Goal: Communication & Community: Share content

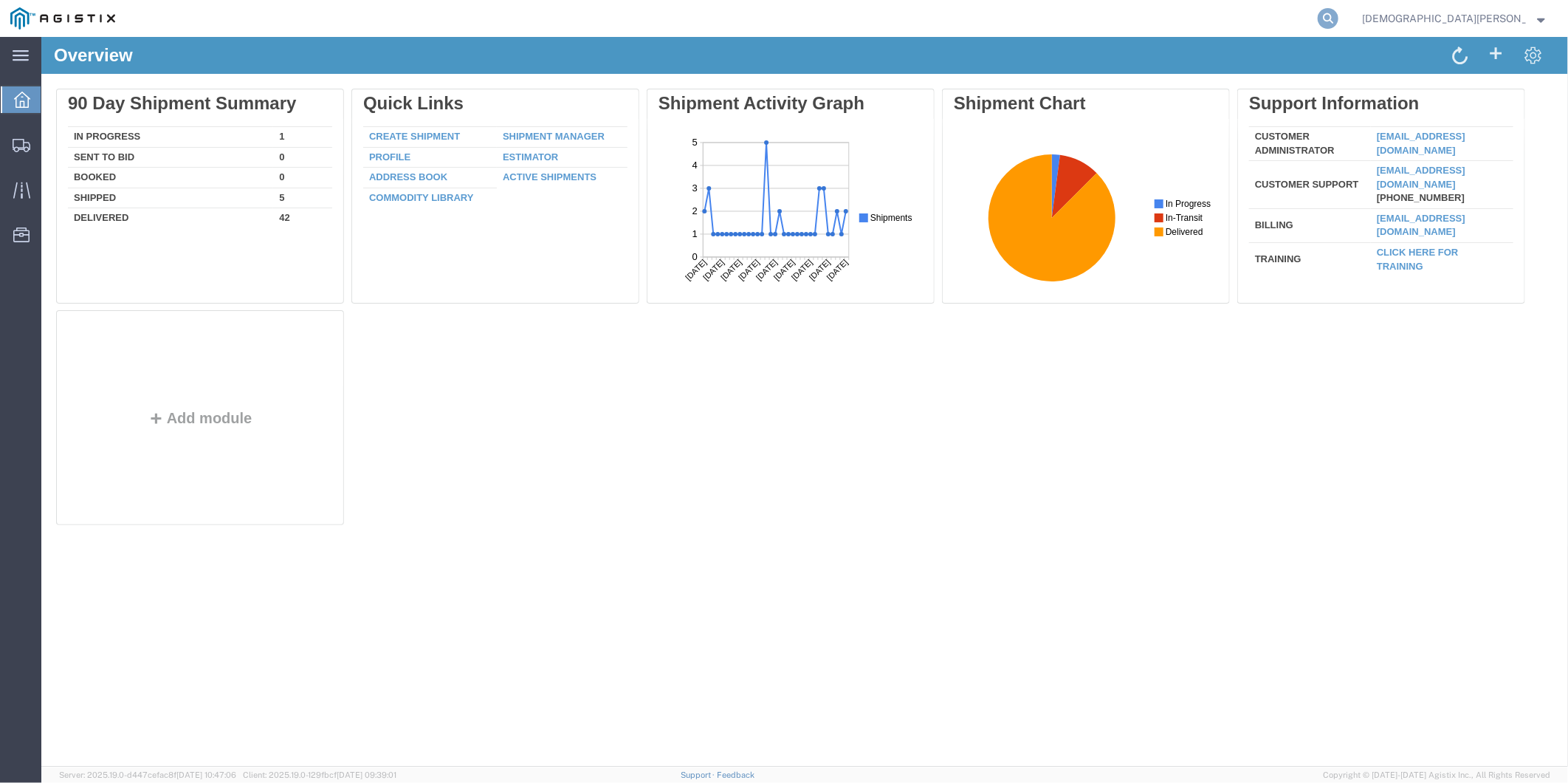
click at [1338, 21] on icon at bounding box center [1328, 19] width 21 height 21
click at [1280, 16] on input "search" at bounding box center [1093, 18] width 449 height 35
paste input "56861835"
type input "56861835"
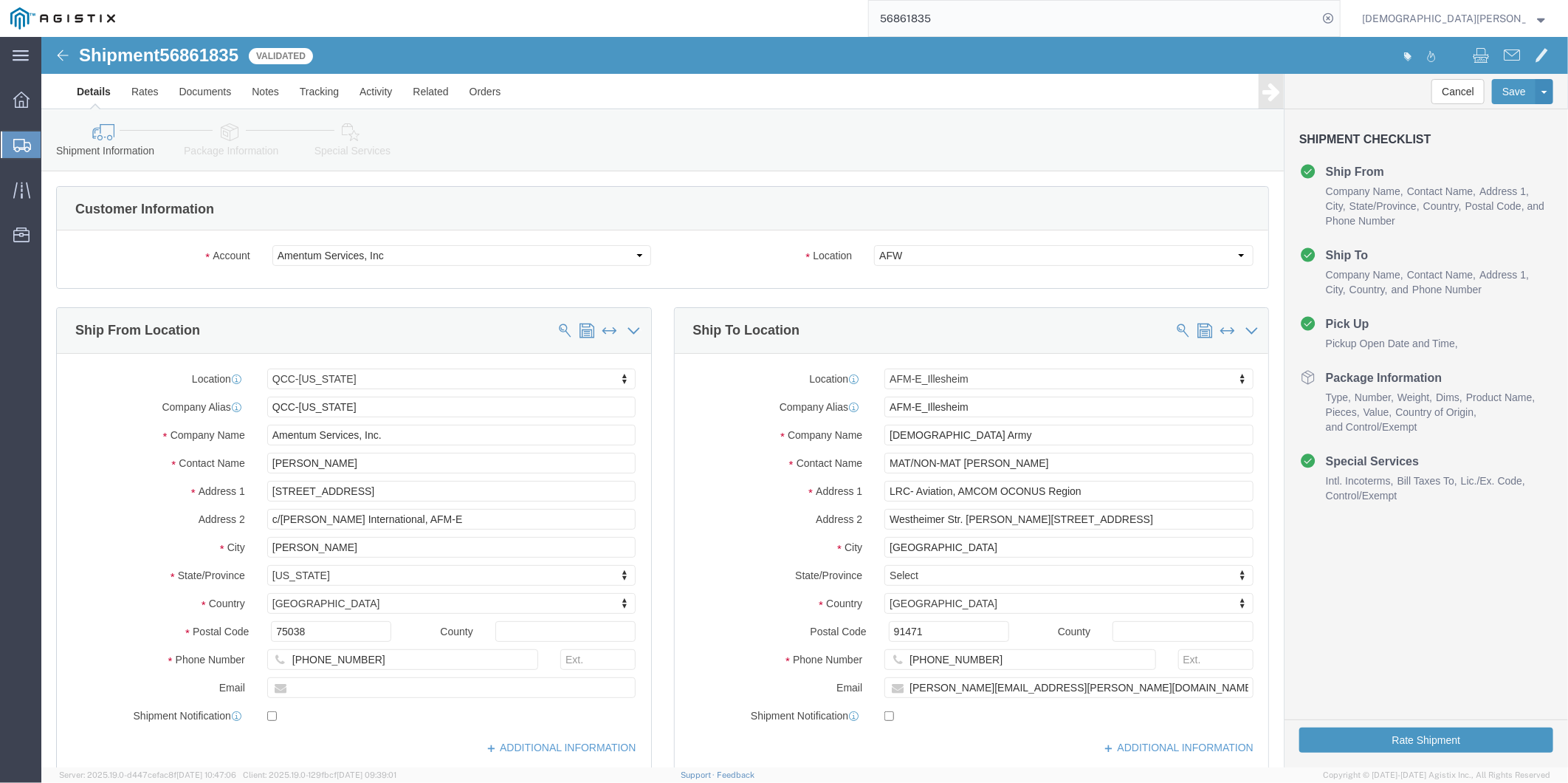
select select "42668"
select select "42637"
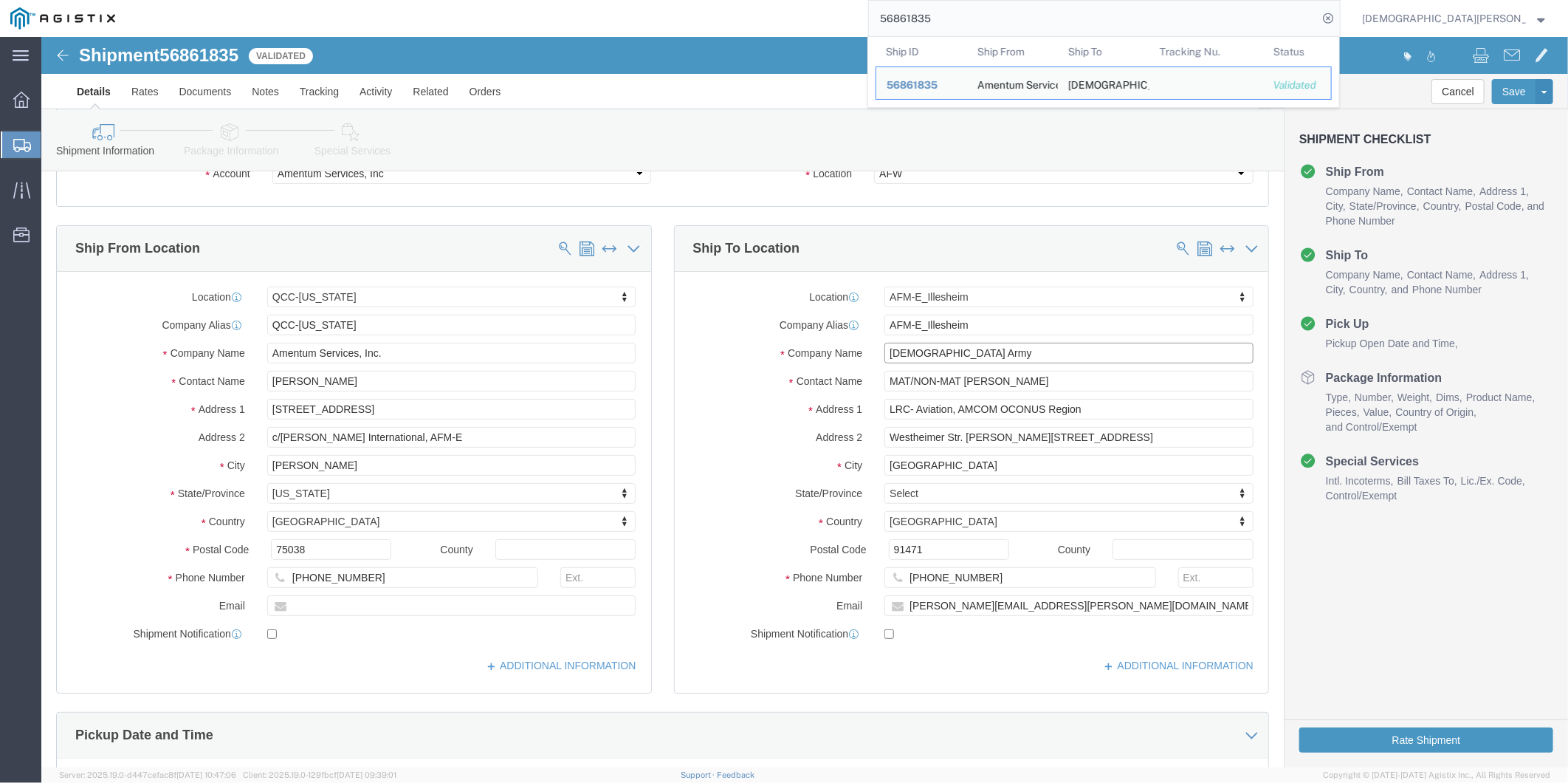
click input "[DEMOGRAPHIC_DATA] Army"
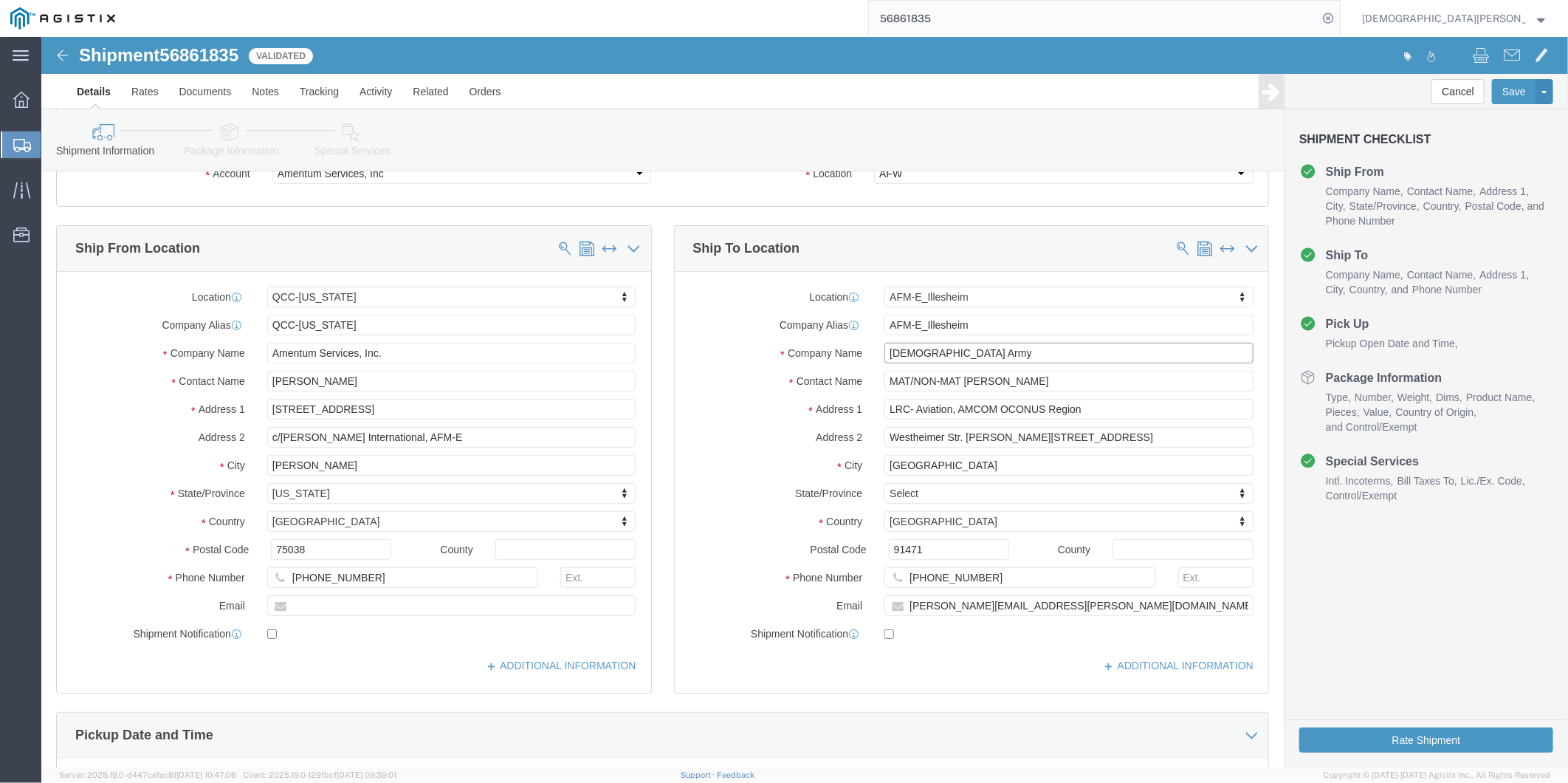
drag, startPoint x: 900, startPoint y: 318, endPoint x: 778, endPoint y: 314, distance: 122.1
click div "Company Name [DEMOGRAPHIC_DATA] Army"
click input "LRC- Aviation, AMCOM OCONUS Region"
drag, startPoint x: 841, startPoint y: 370, endPoint x: 1048, endPoint y: 373, distance: 207.0
click input "LRC- Aviation, AMCOM OCONUS Region"
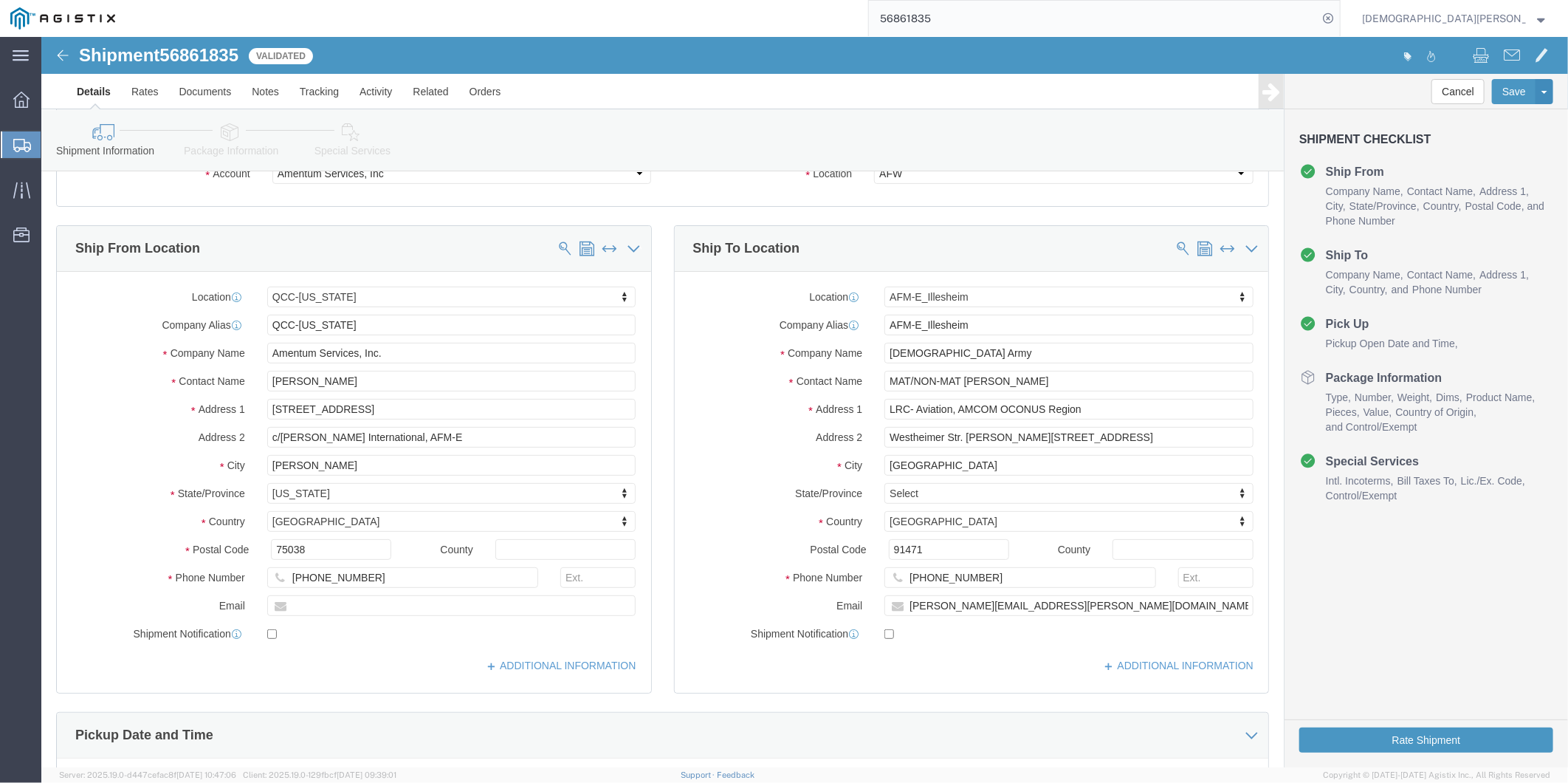
drag, startPoint x: 906, startPoint y: 415, endPoint x: 880, endPoint y: 408, distance: 26.9
click div "Location AFM-E_Illesheim My Profile Location GD-OTS [GEOGRAPHIC_DATA] (Commerce…"
drag, startPoint x: 847, startPoint y: 399, endPoint x: 1060, endPoint y: 400, distance: 213.0
click input "Westheimer Str. [PERSON_NAME][STREET_ADDRESS]"
click input "[GEOGRAPHIC_DATA]"
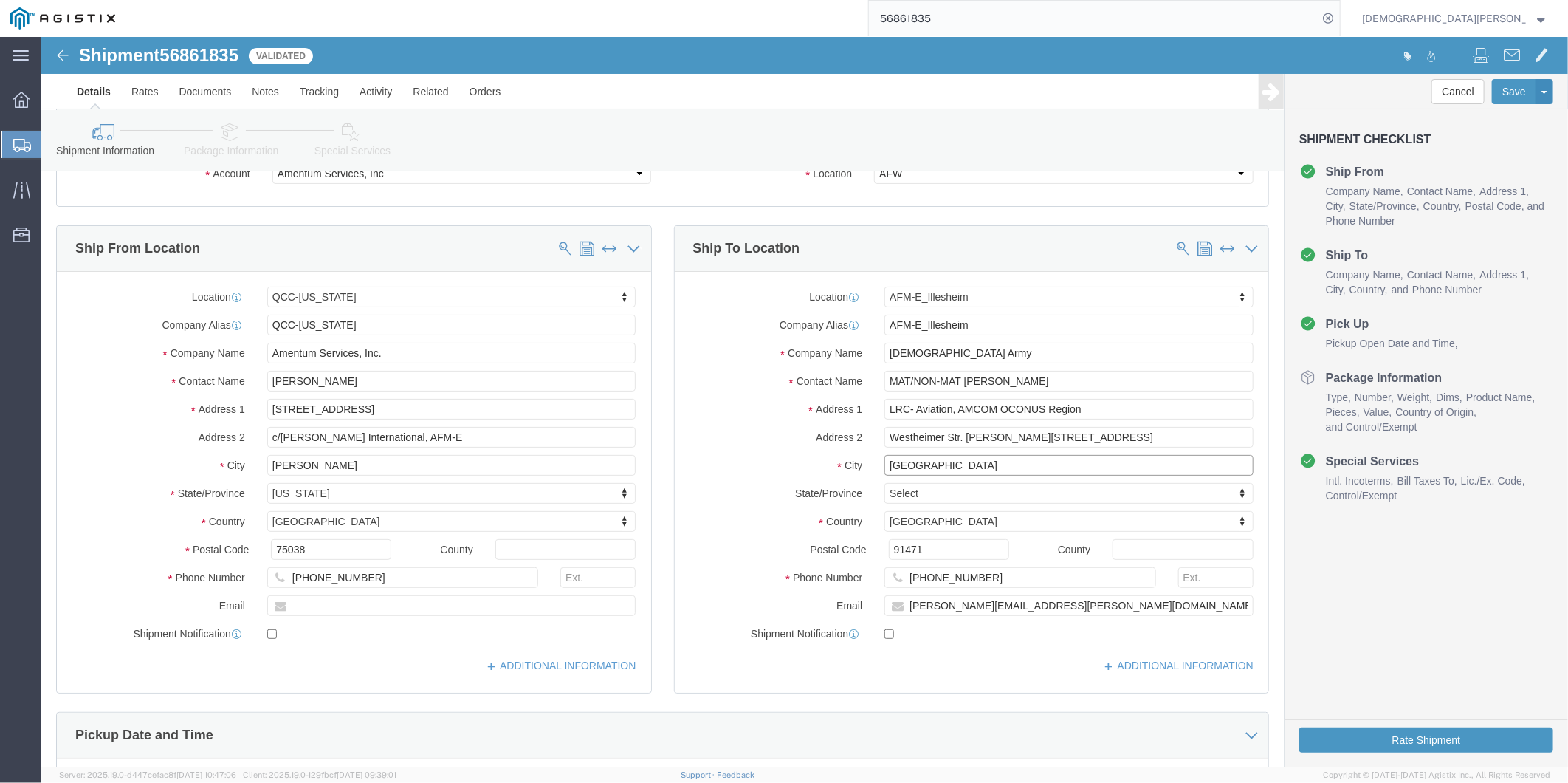
drag, startPoint x: 902, startPoint y: 426, endPoint x: 779, endPoint y: 415, distance: 123.5
click div "Location AFM-E_Illesheim My Profile Location GD-OTS [GEOGRAPHIC_DATA] (Commerce…"
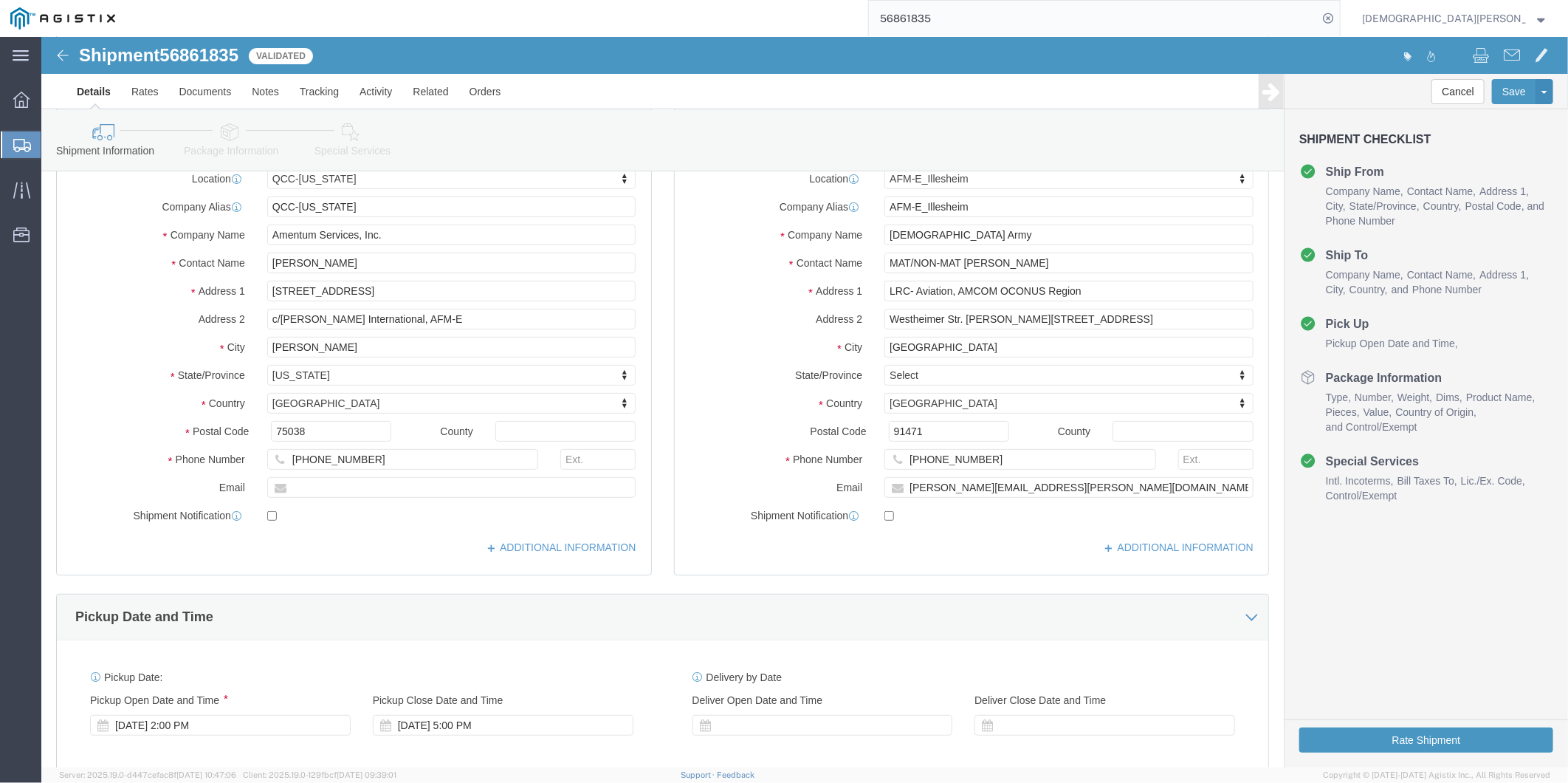
scroll to position [0, 0]
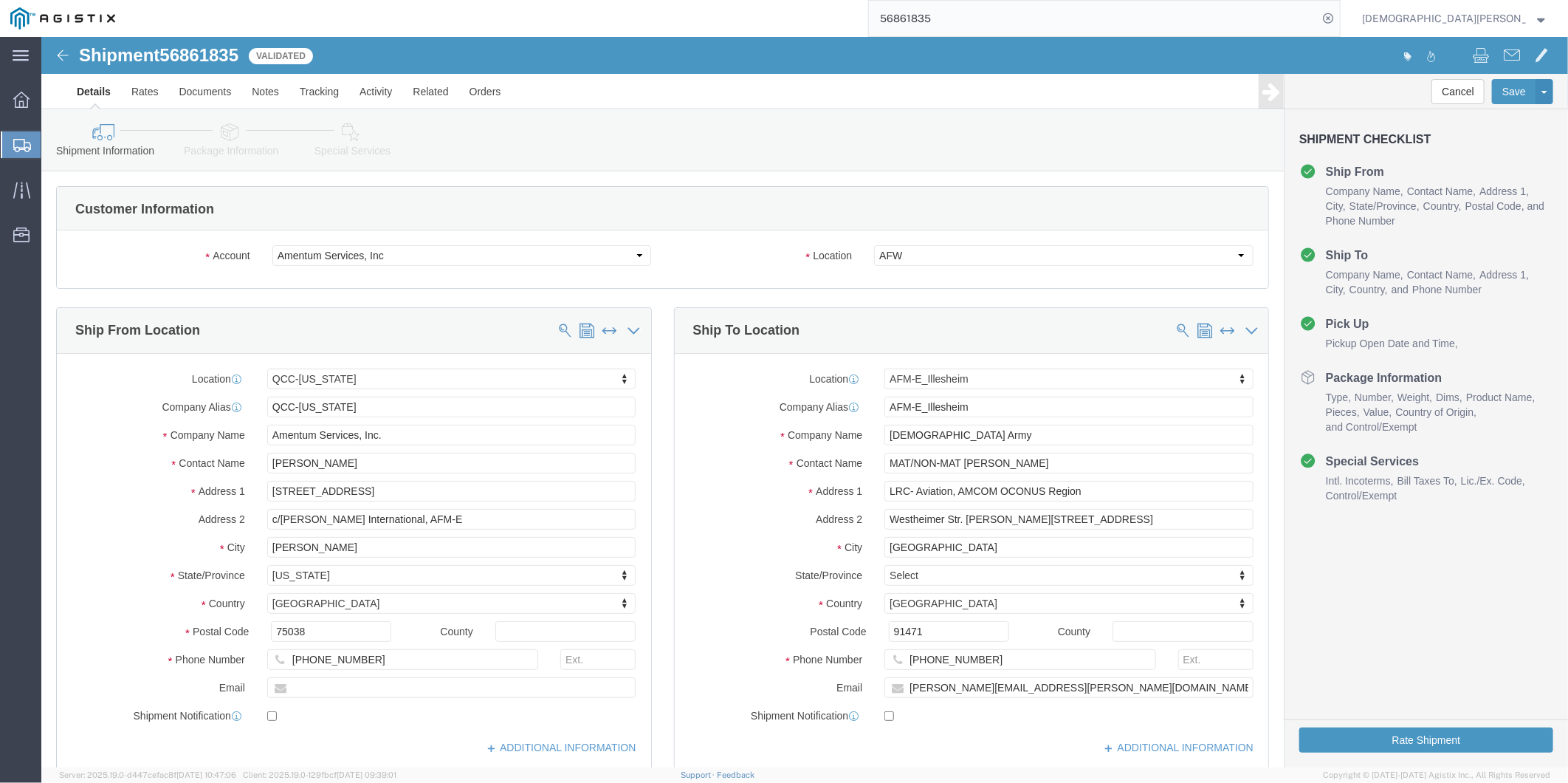
click icon
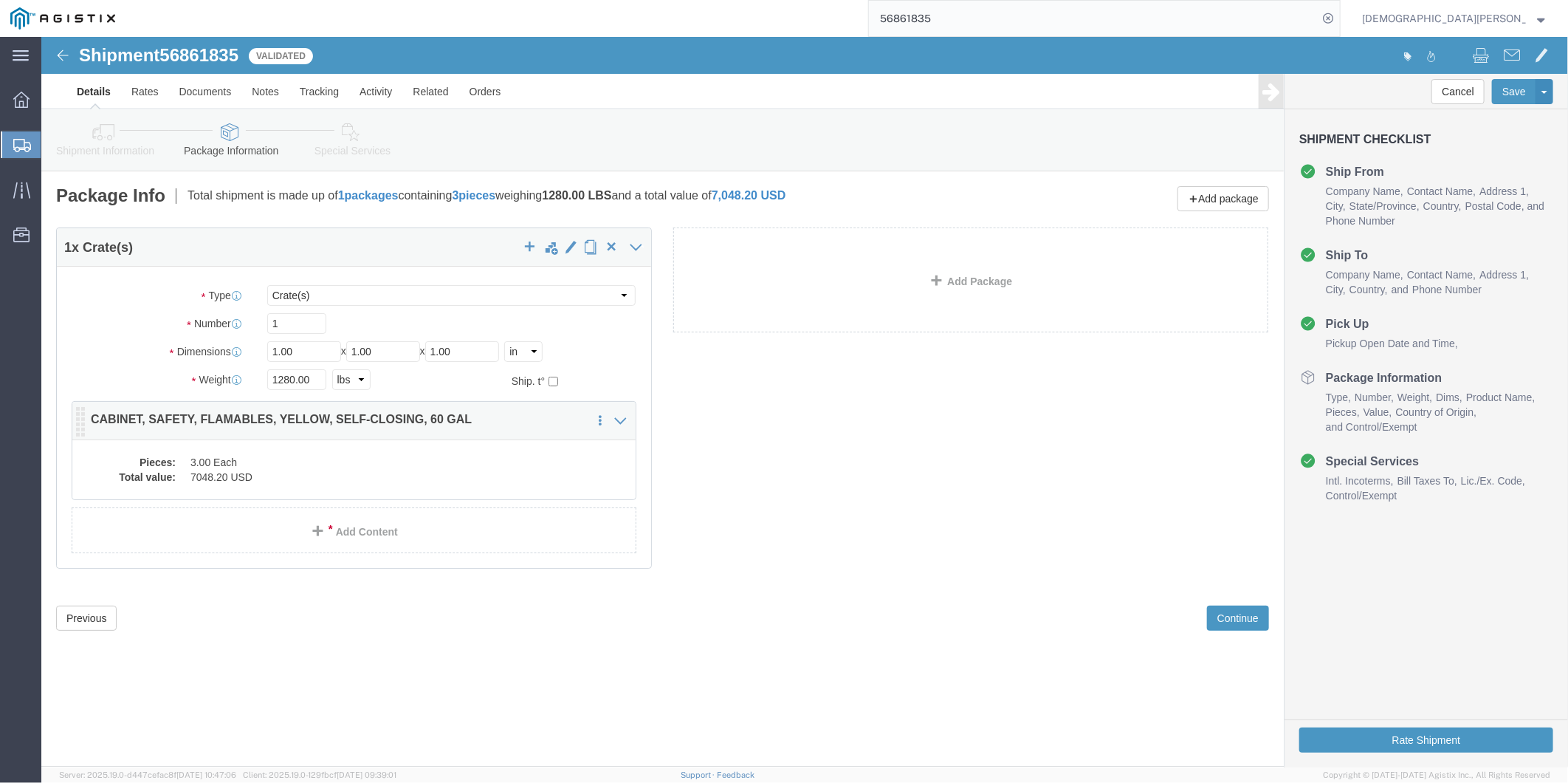
click dd "3.00 Each"
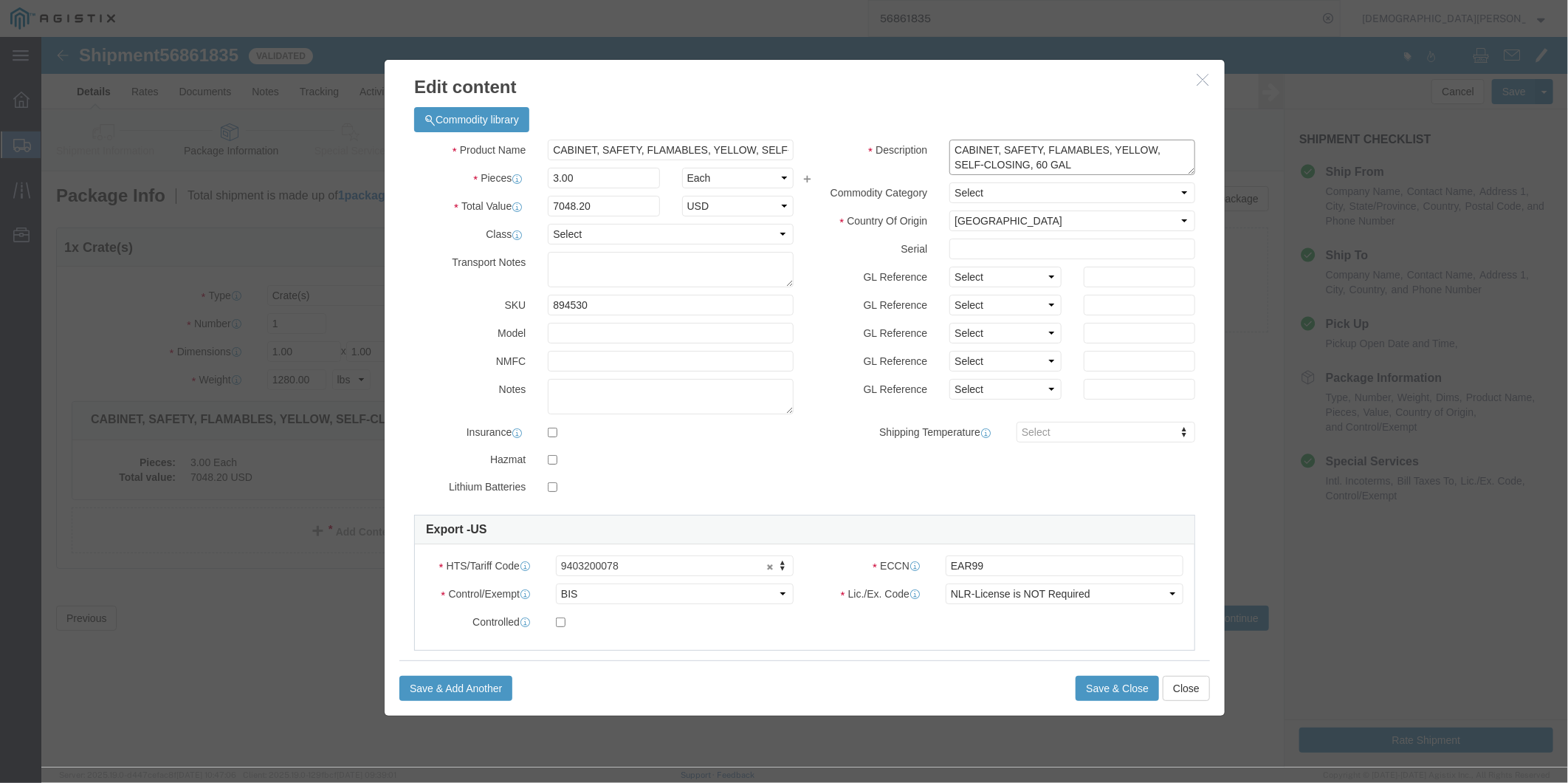
drag, startPoint x: 1030, startPoint y: 130, endPoint x: 868, endPoint y: 115, distance: 162.7
click div "Description CABINET, SAFETY, FLAMABLES, YELLOW, SELF-CLOSING, 60 GAL"
drag, startPoint x: 1158, startPoint y: 652, endPoint x: 1122, endPoint y: 639, distance: 38.3
click button "Close"
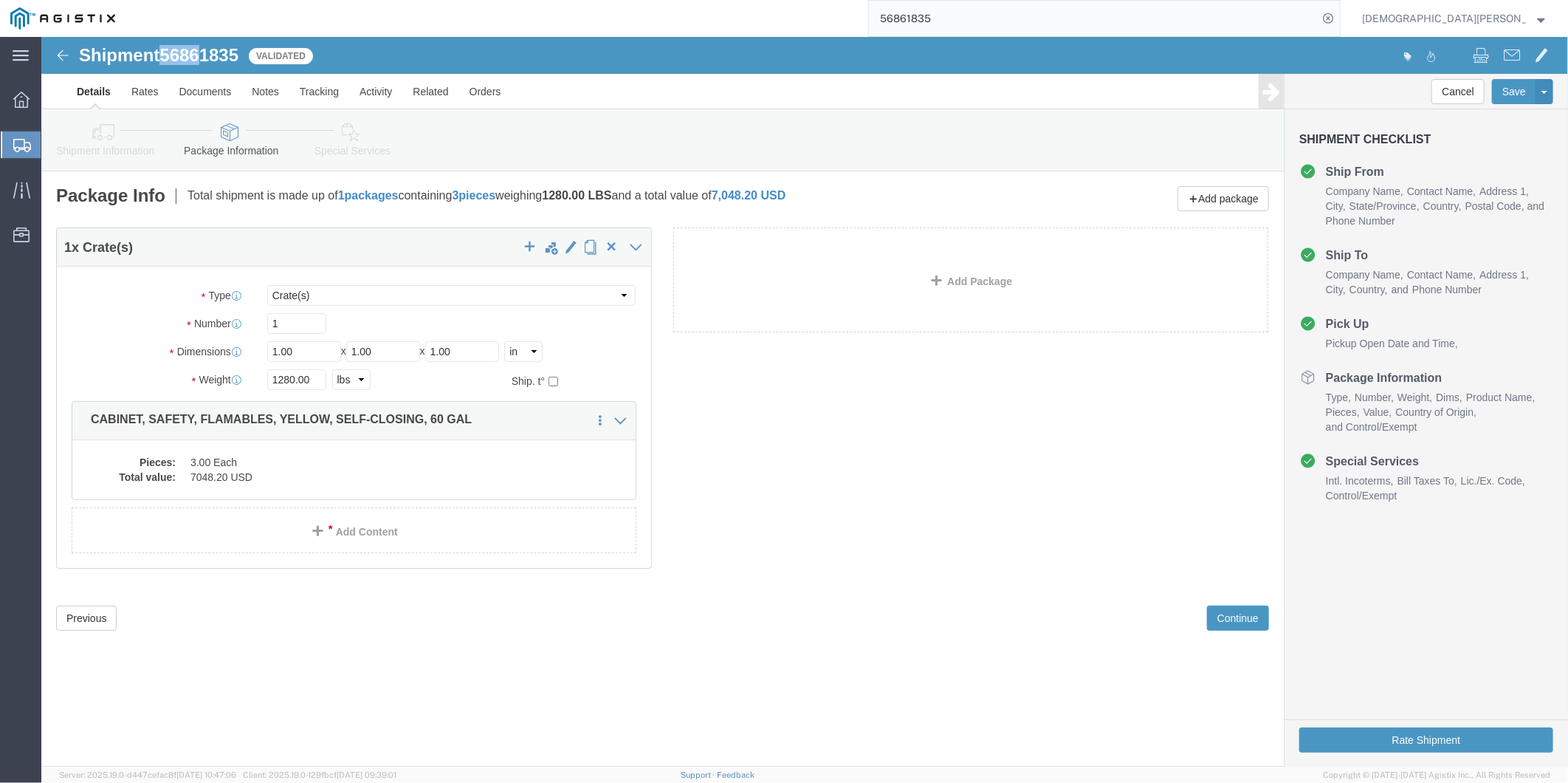
drag, startPoint x: 120, startPoint y: 19, endPoint x: 161, endPoint y: 19, distance: 41.0
click h1 "Shipment 56861835"
click span "56861835"
drag, startPoint x: 124, startPoint y: 18, endPoint x: 198, endPoint y: 19, distance: 74.0
click span "56861835"
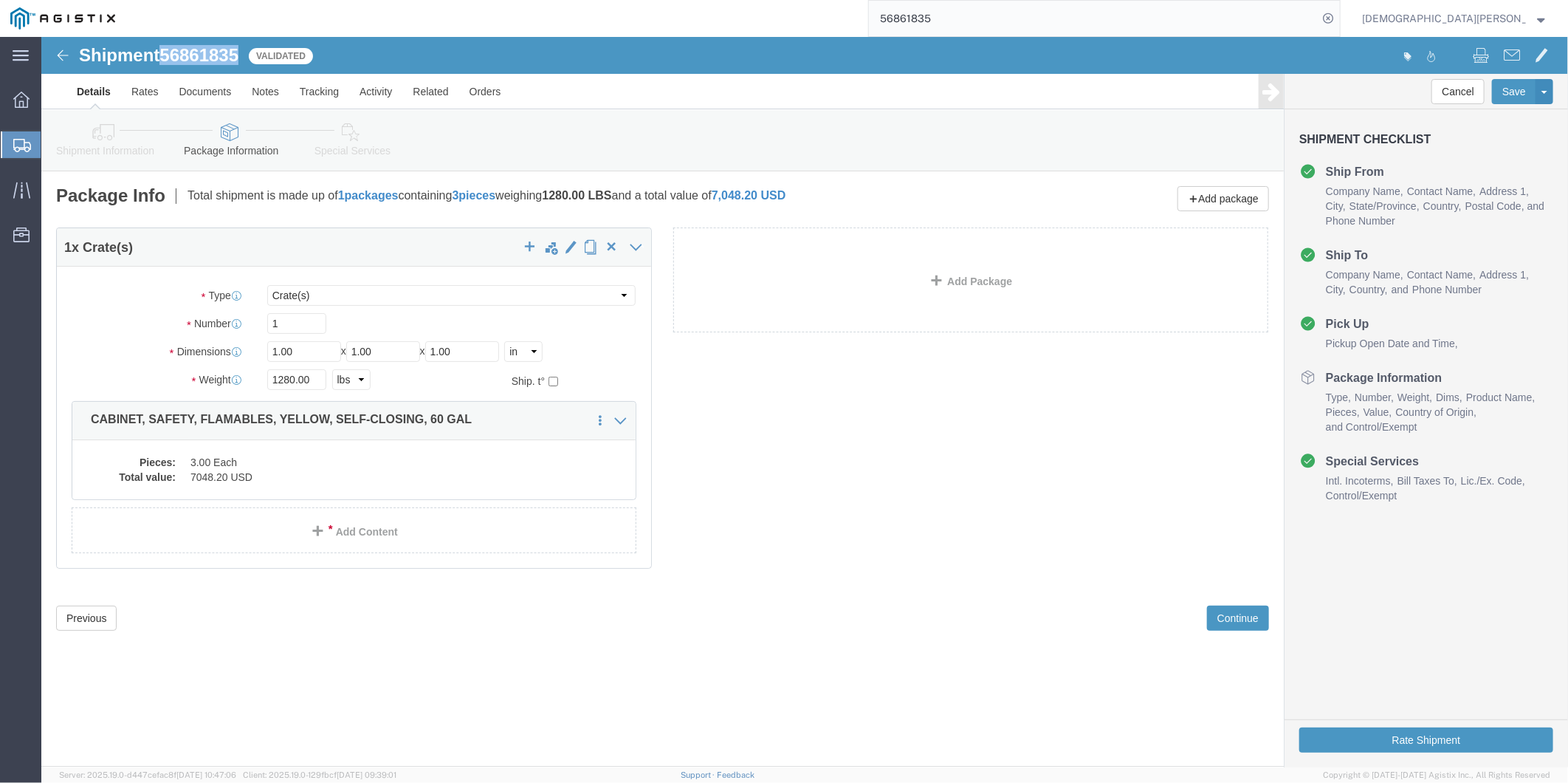
copy span "56861835"
click icon
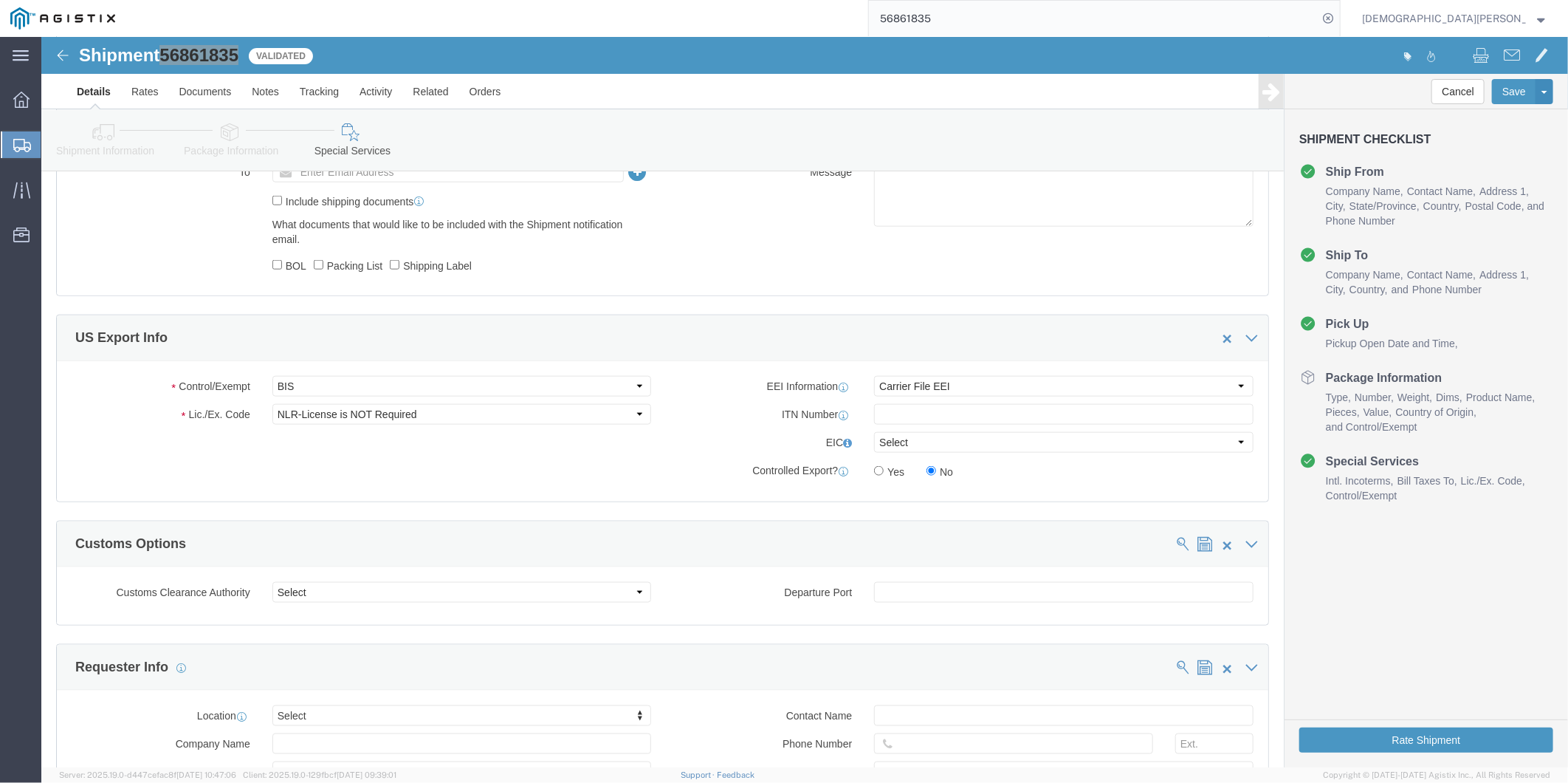
scroll to position [954, 0]
click input "text"
paste input "X20250918622089"
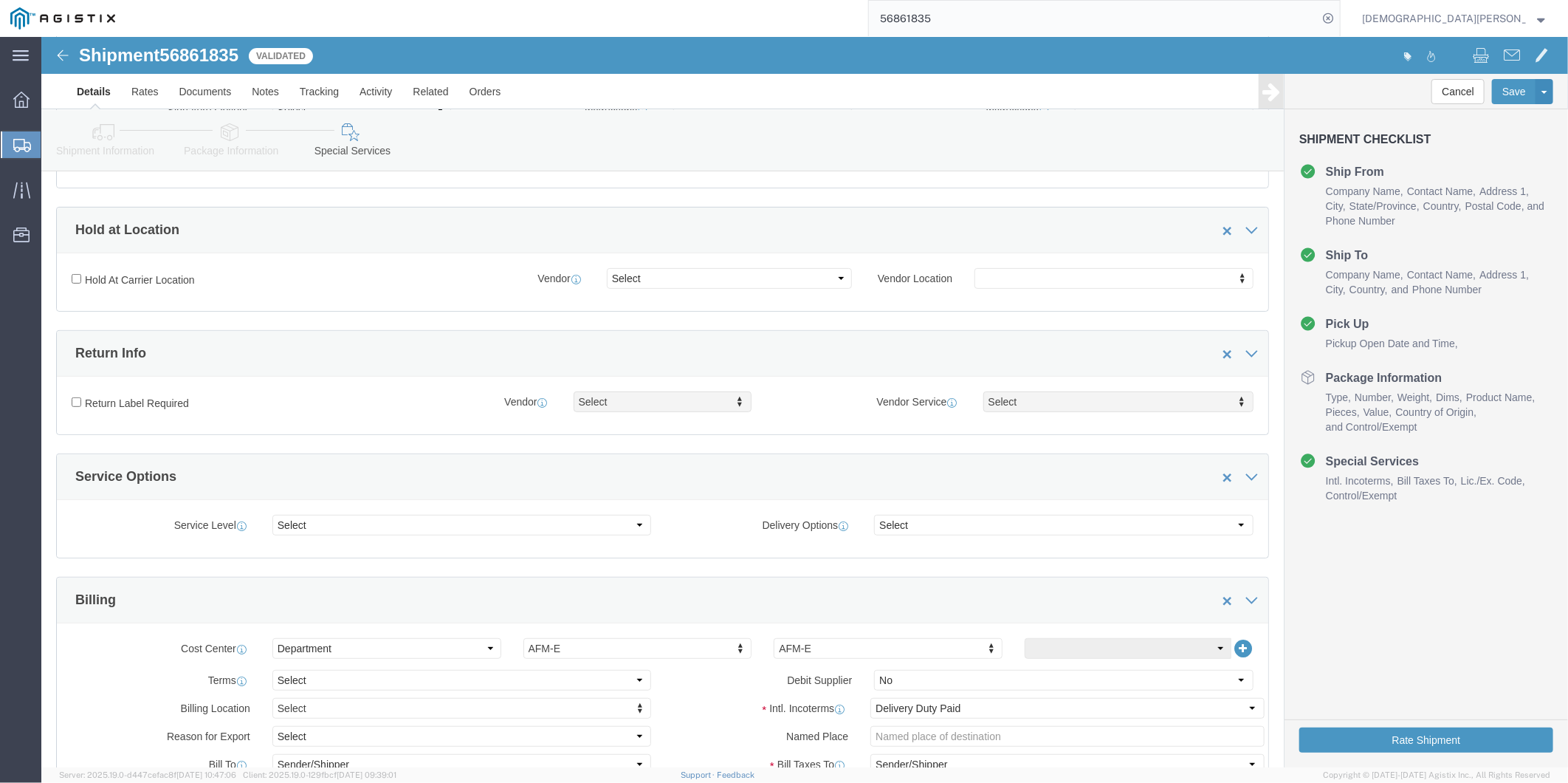
scroll to position [215, 0]
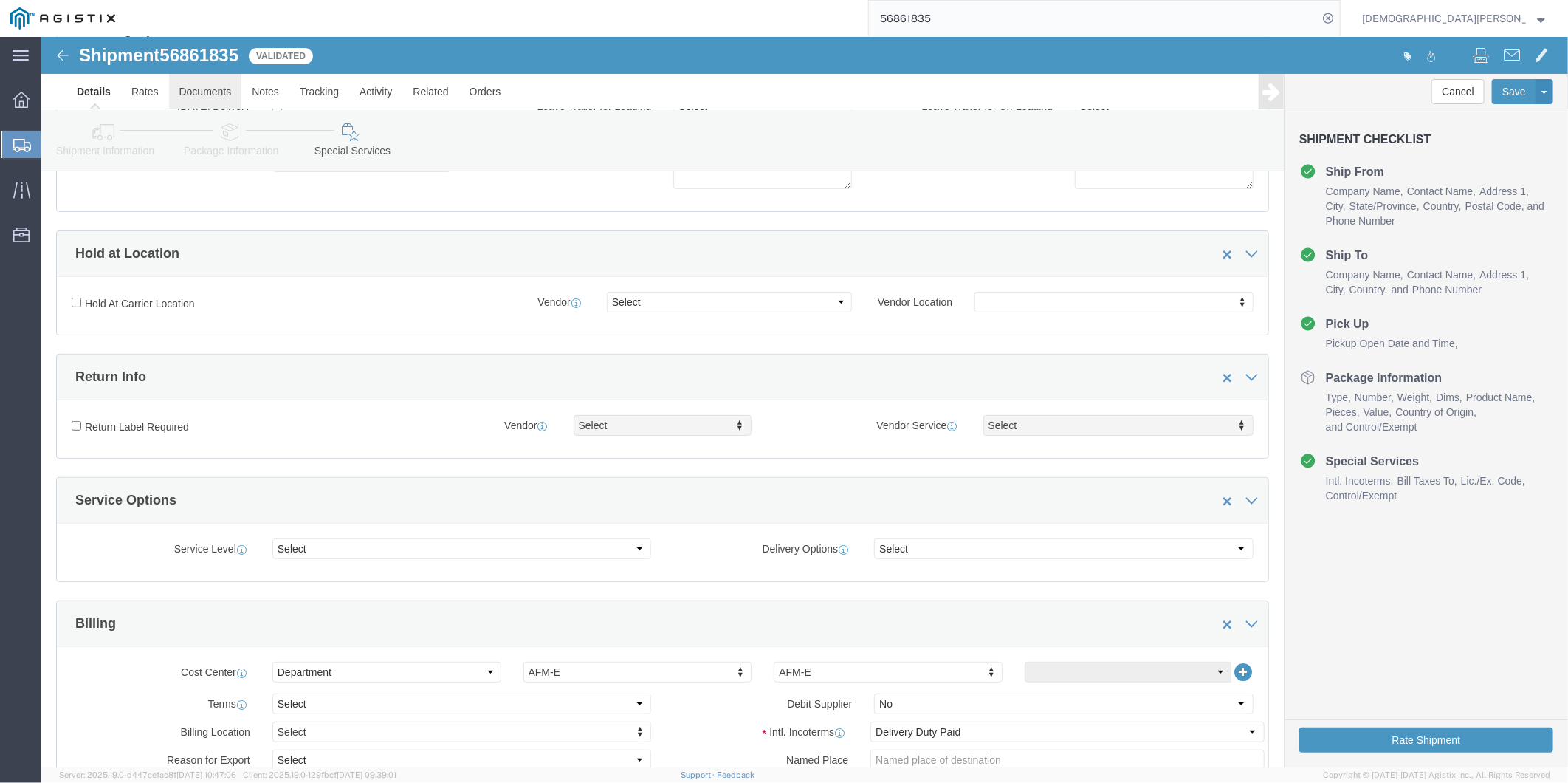
type input "X20250918622089"
click link "Documents"
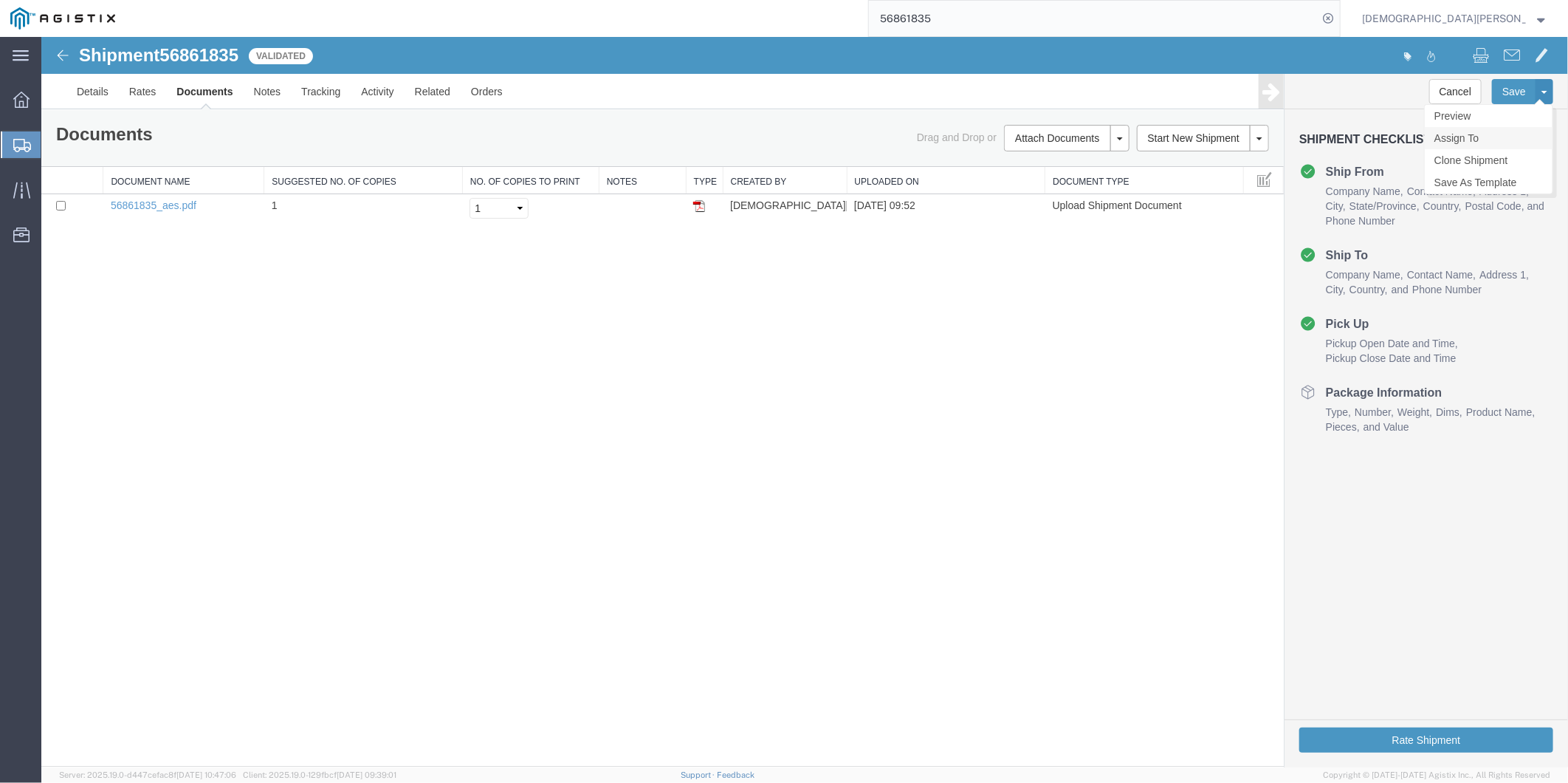
click at [1471, 134] on link "Assign To" at bounding box center [1487, 138] width 128 height 22
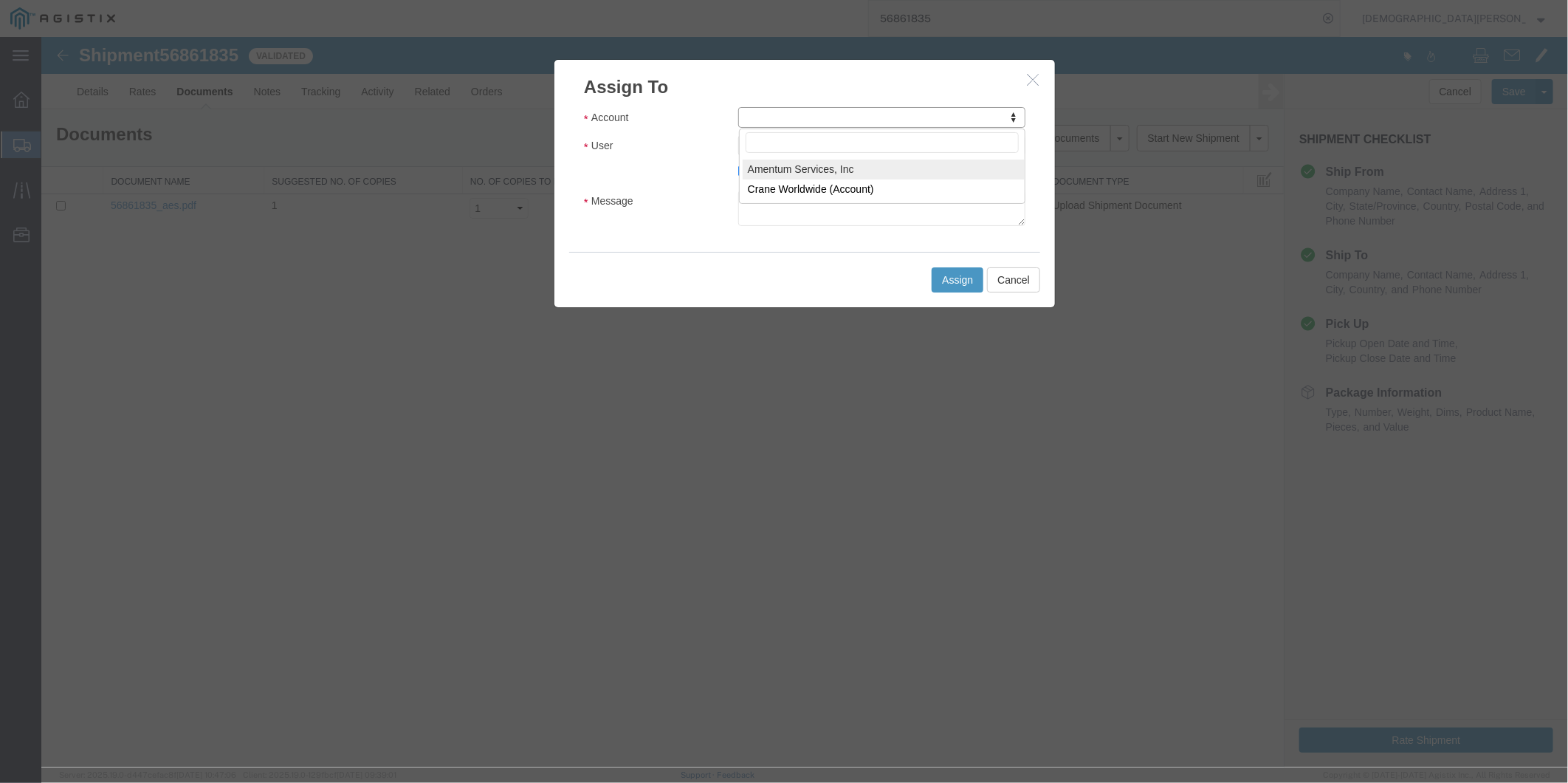
select select "101678"
select select
type input "tms"
select select "51622"
click at [790, 206] on textarea "Message" at bounding box center [881, 207] width 287 height 35
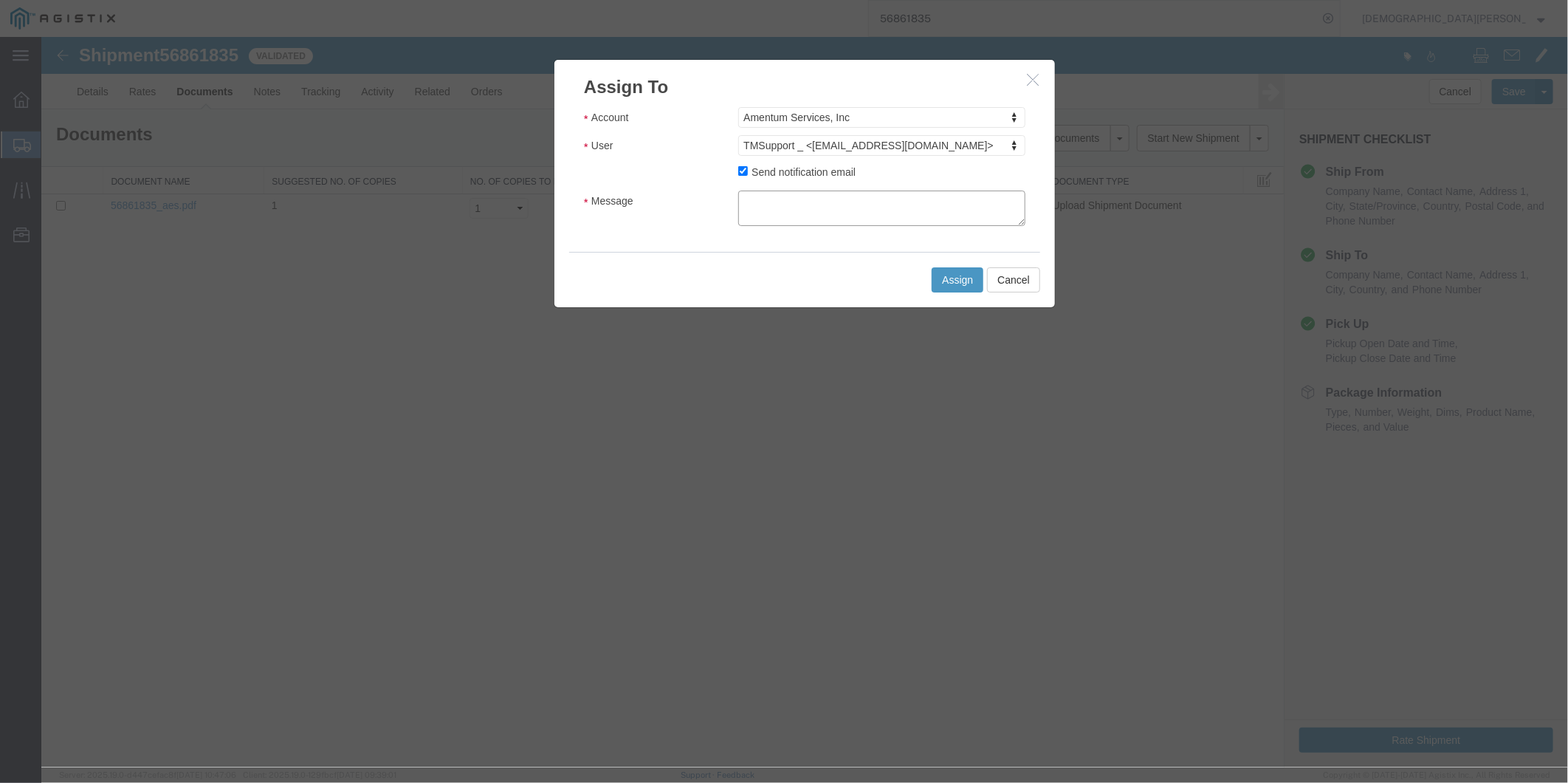
paste textarea "ITN: X20250918622089"
type textarea "ITN: X20250918622089"
click at [948, 276] on button "Assign" at bounding box center [956, 279] width 52 height 25
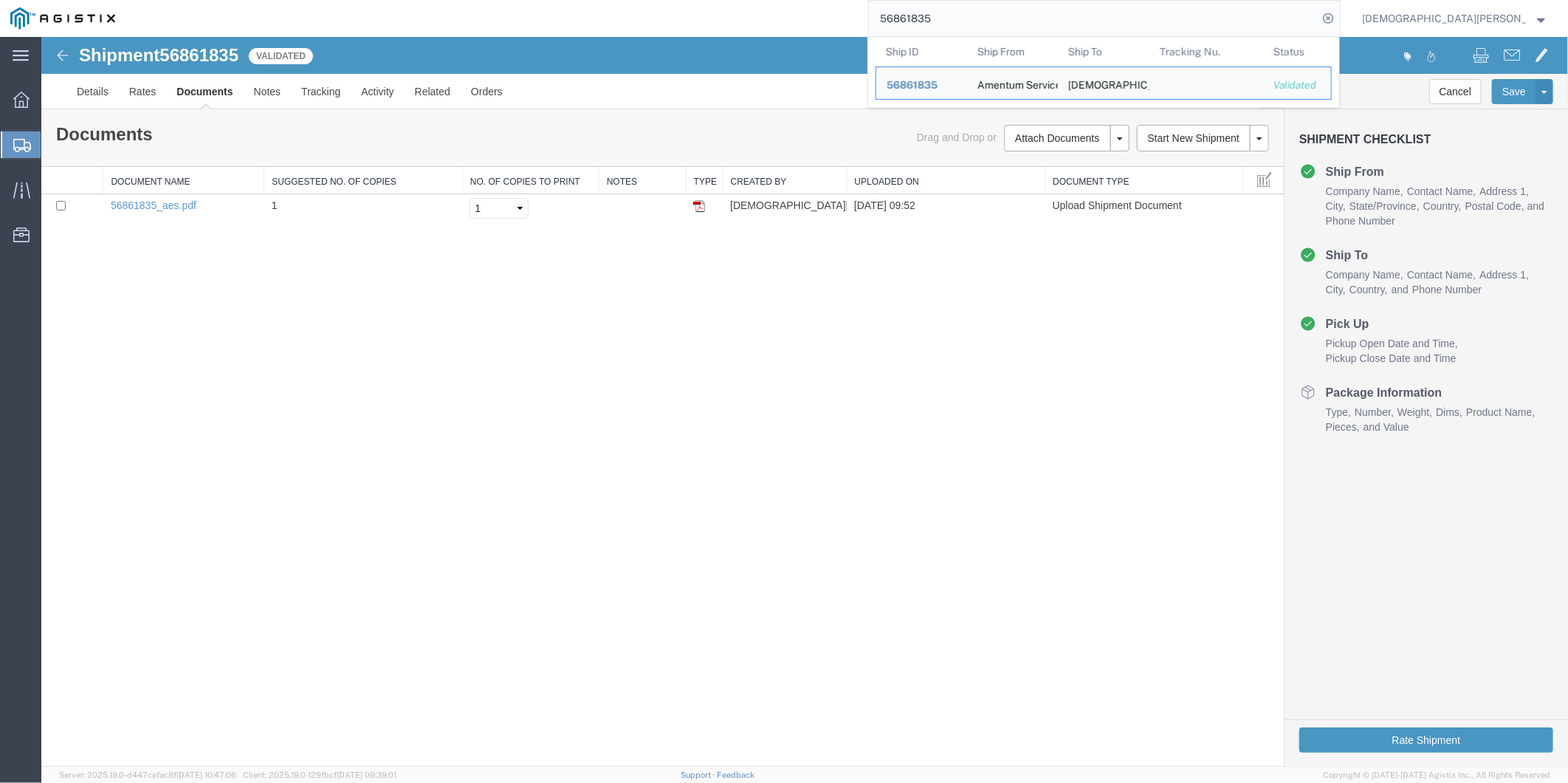
click at [1065, 30] on input "56861835" at bounding box center [1093, 18] width 449 height 35
drag, startPoint x: 1041, startPoint y: 19, endPoint x: 835, endPoint y: 19, distance: 206.0
click at [846, 19] on div "56861835 Ship ID Ship From Ship To Tracking Nu. Status Ship ID 56861835 Ship Fr…" at bounding box center [733, 18] width 1215 height 37
click at [198, 95] on link "Documents" at bounding box center [204, 91] width 77 height 35
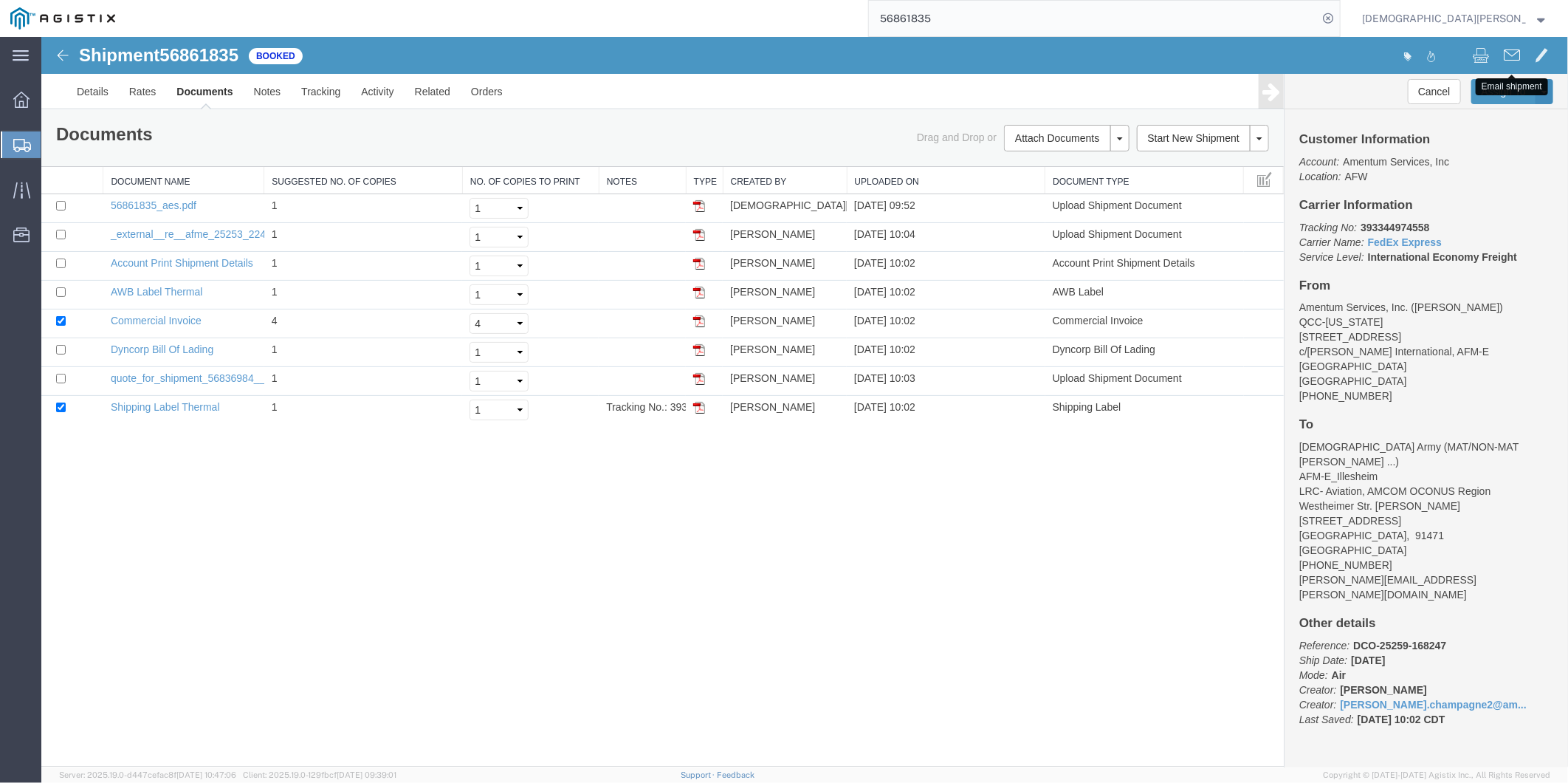
click at [1516, 52] on span at bounding box center [1511, 54] width 16 height 18
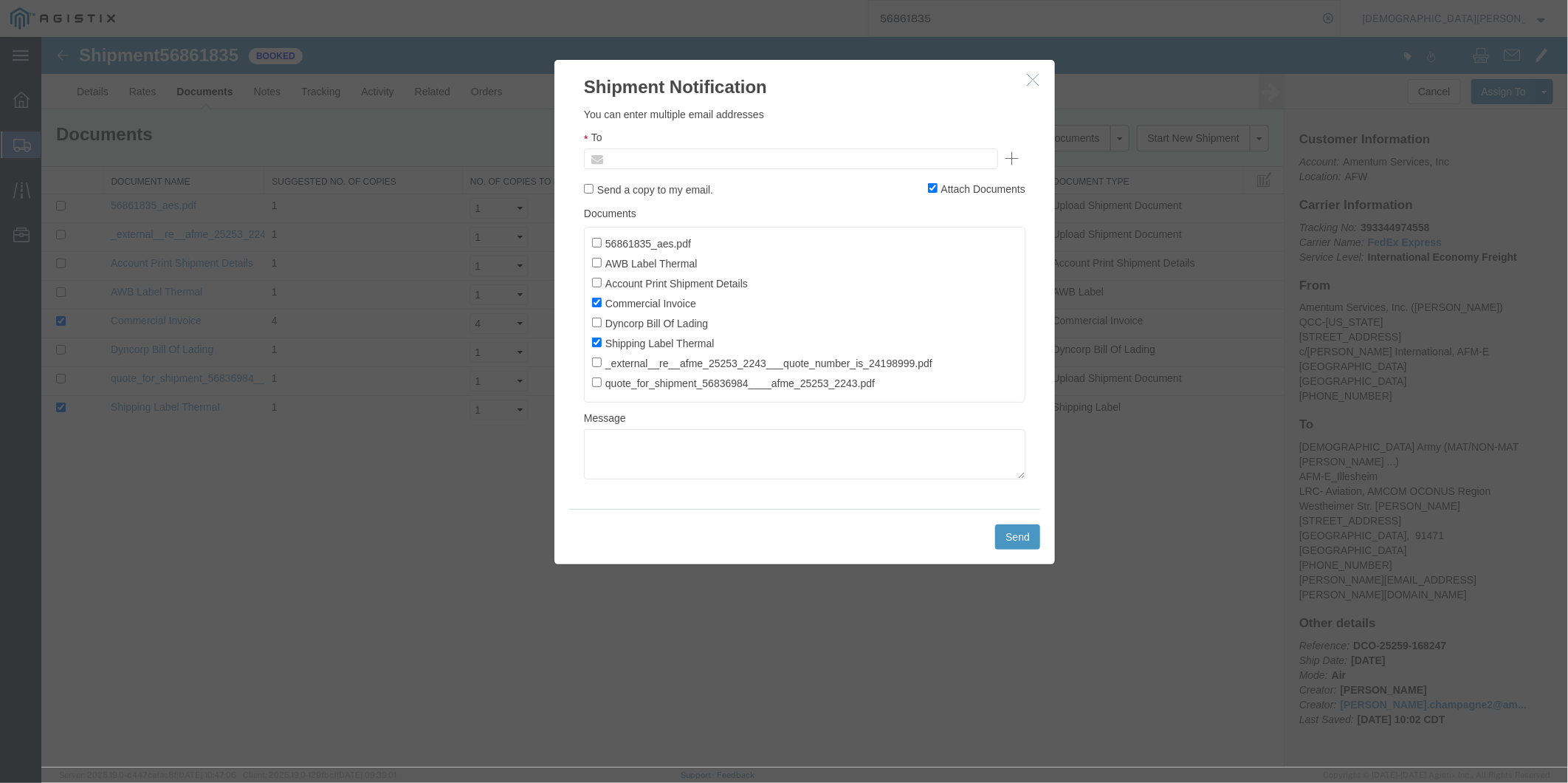
click at [654, 157] on input "text" at bounding box center [690, 158] width 173 height 19
type input "[EMAIL_ADDRESS][DOMAIN_NAME]"
click at [593, 246] on input "56861835_aes.pdf" at bounding box center [596, 241] width 10 height 10
checkbox input "true"
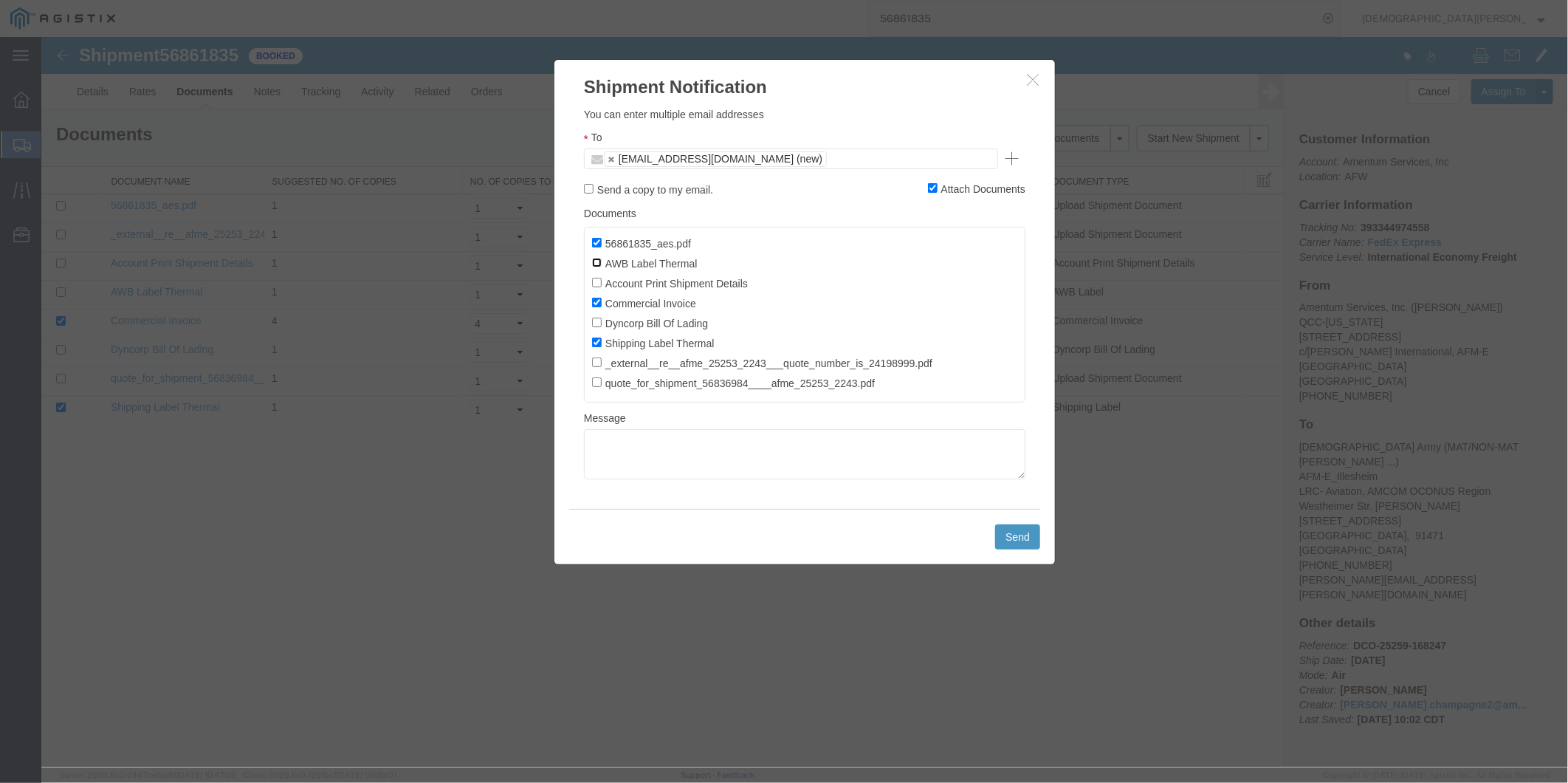
click at [592, 261] on input "AWB Label Thermal" at bounding box center [596, 261] width 10 height 10
checkbox input "true"
click at [593, 284] on input "Account Print Shipment Details" at bounding box center [596, 282] width 10 height 10
checkbox input "true"
click at [597, 327] on input "Dyncorp Bill Of Lading" at bounding box center [596, 321] width 10 height 10
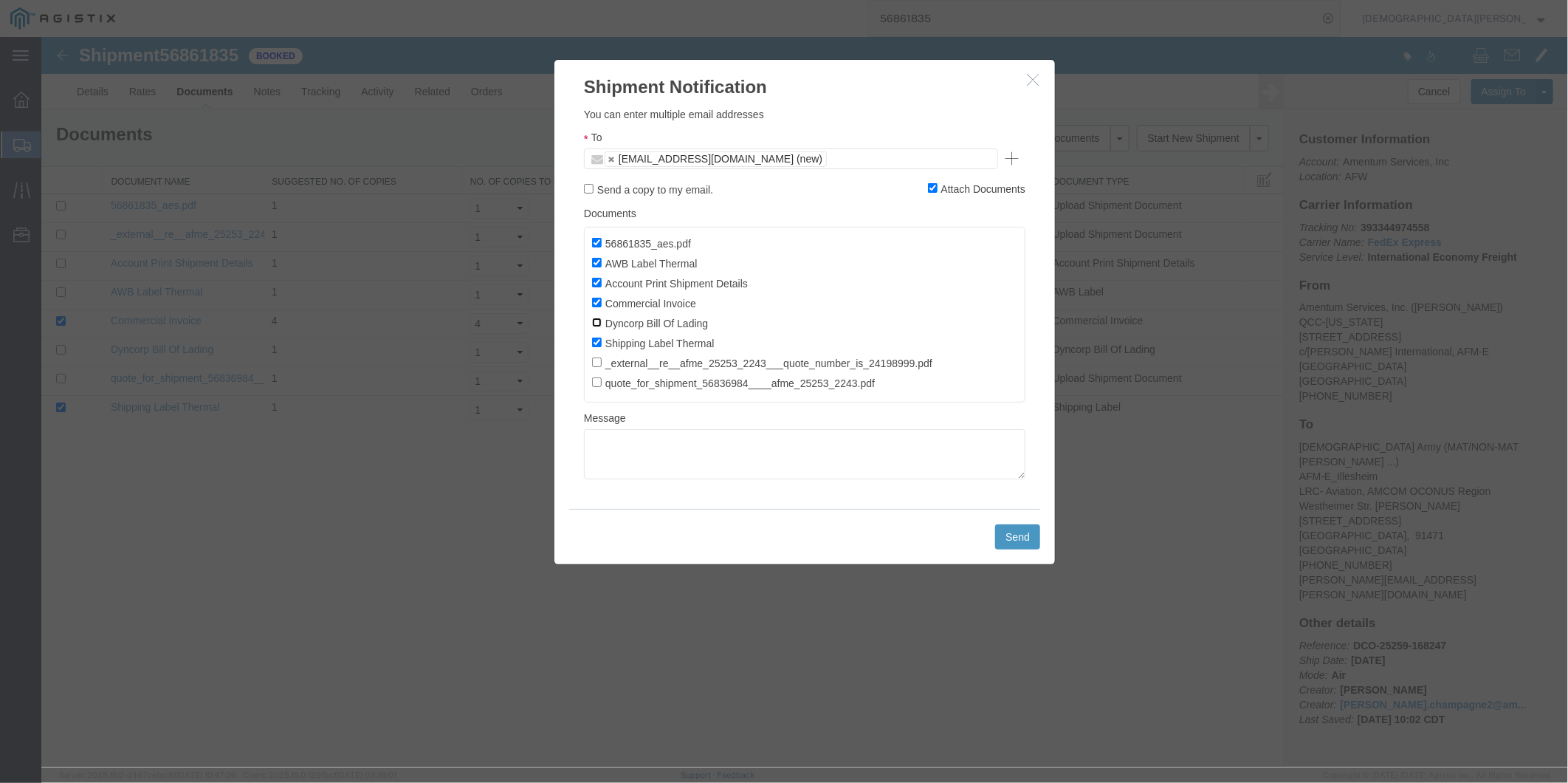
checkbox input "true"
click at [593, 366] on input "_external__re__afme_25253_2243___quote_number_is_24198999.pdf" at bounding box center [596, 361] width 10 height 10
checkbox input "true"
click at [592, 387] on input "quote_for_shipment_56836984____afme_25253_2243.pdf" at bounding box center [596, 381] width 10 height 10
checkbox input "true"
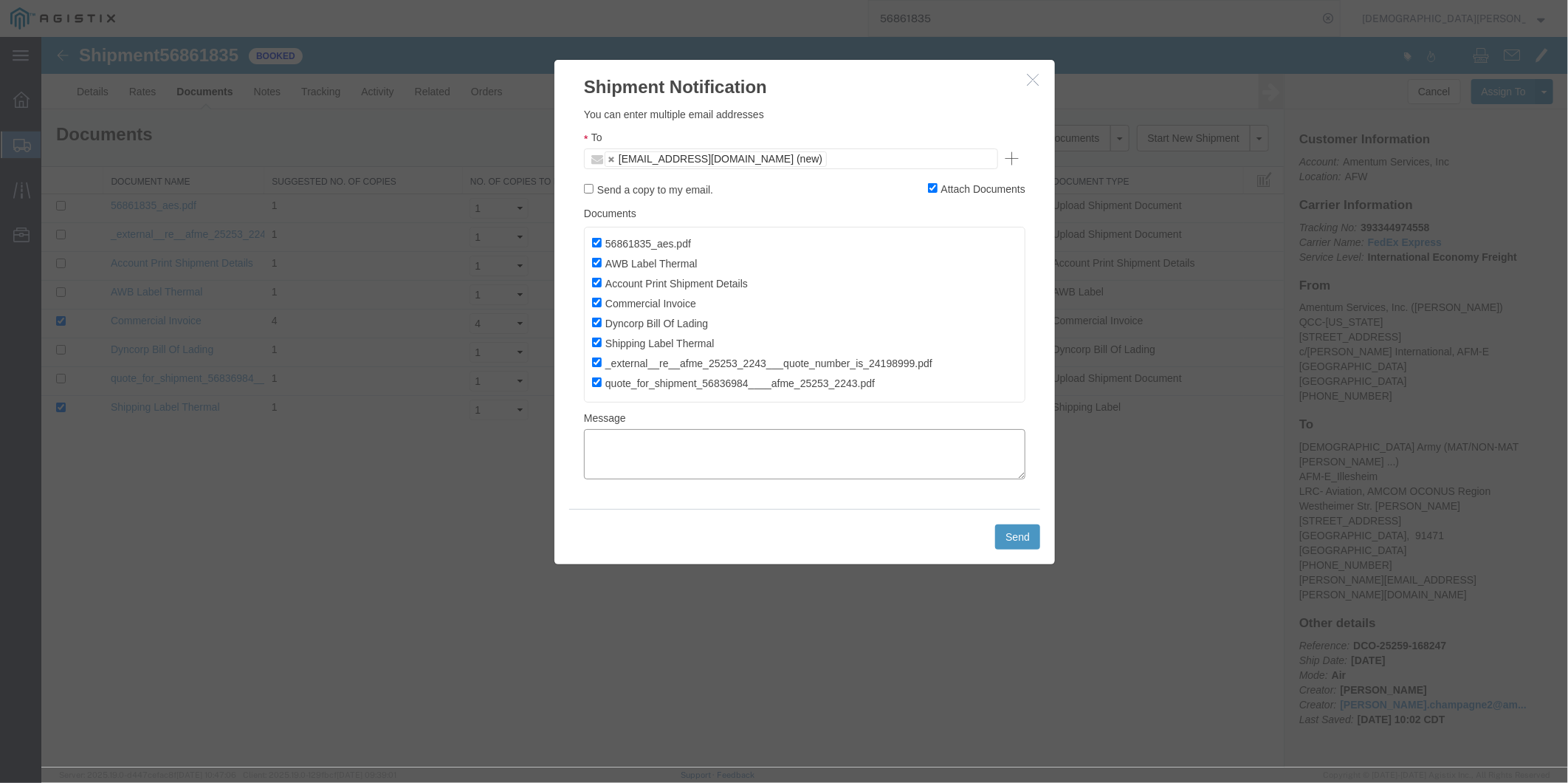
click at [630, 458] on textarea at bounding box center [803, 453] width 441 height 50
type textarea "AES ONLY FILE"
click at [1012, 548] on button "Send" at bounding box center [1017, 536] width 45 height 25
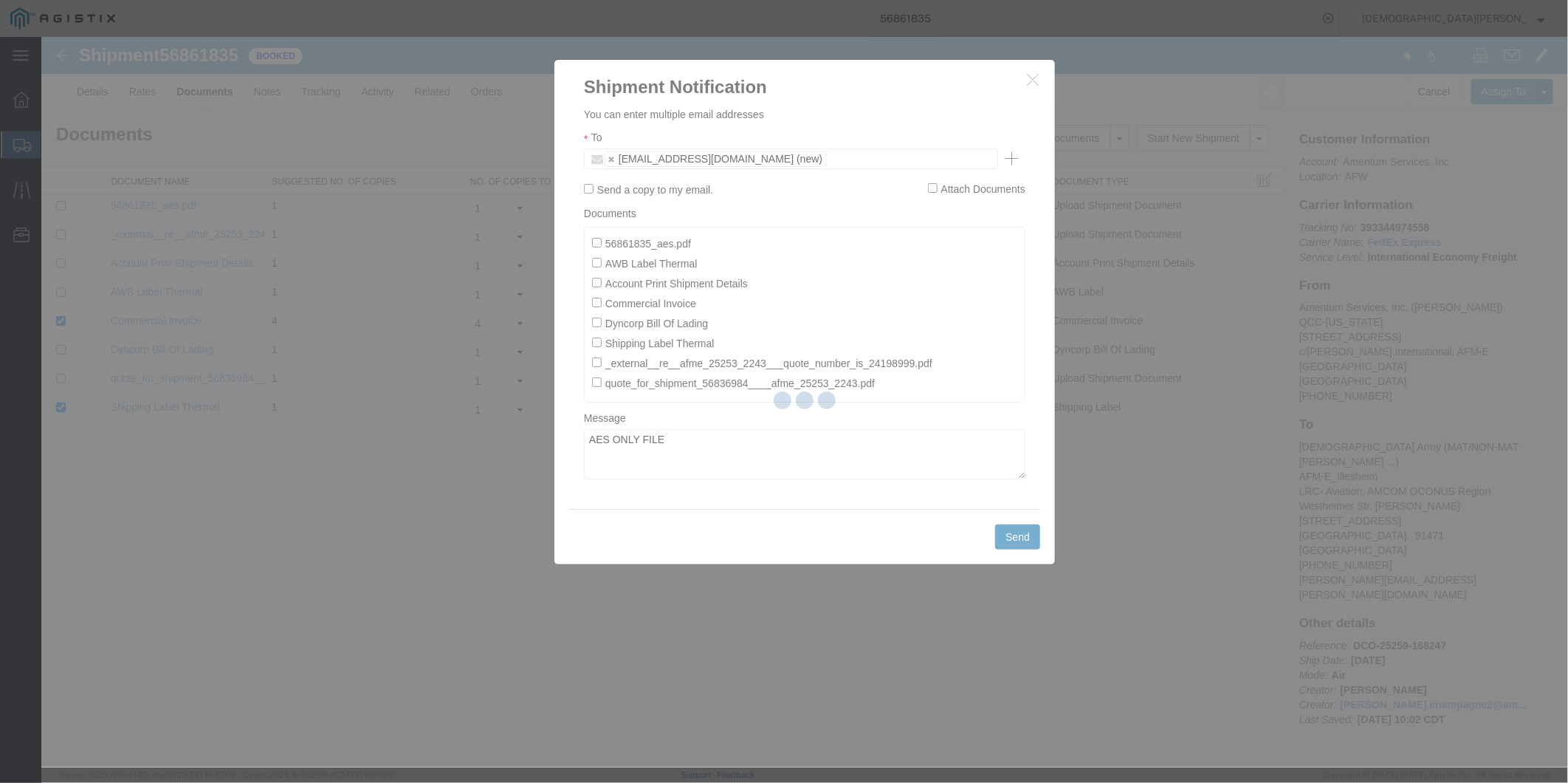
checkbox input "false"
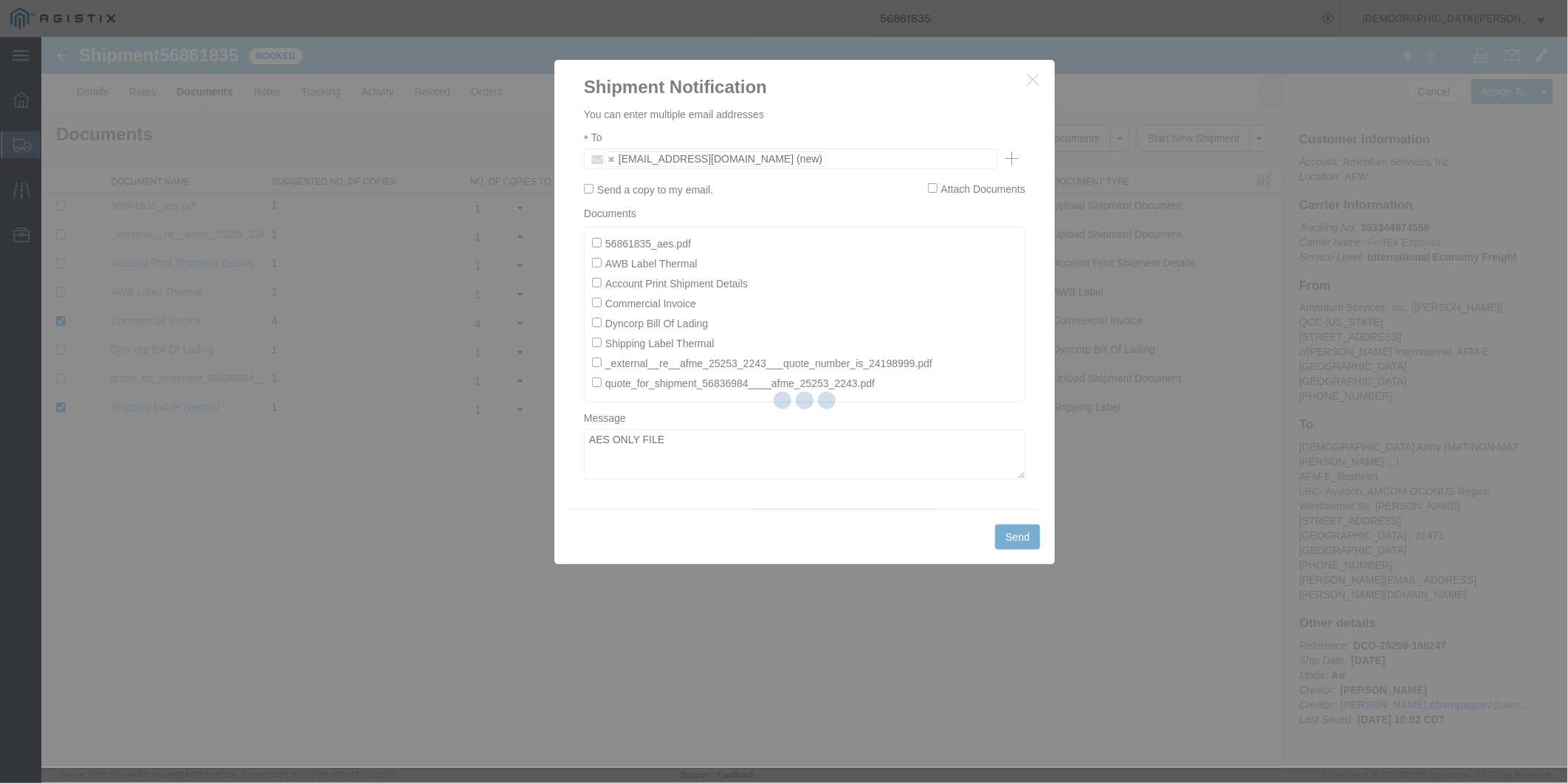
checkbox input "false"
